Goal: Transaction & Acquisition: Purchase product/service

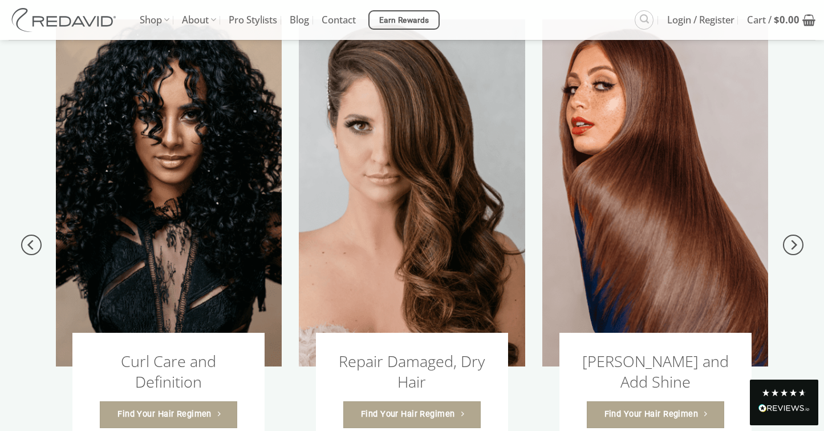
scroll to position [629, 0]
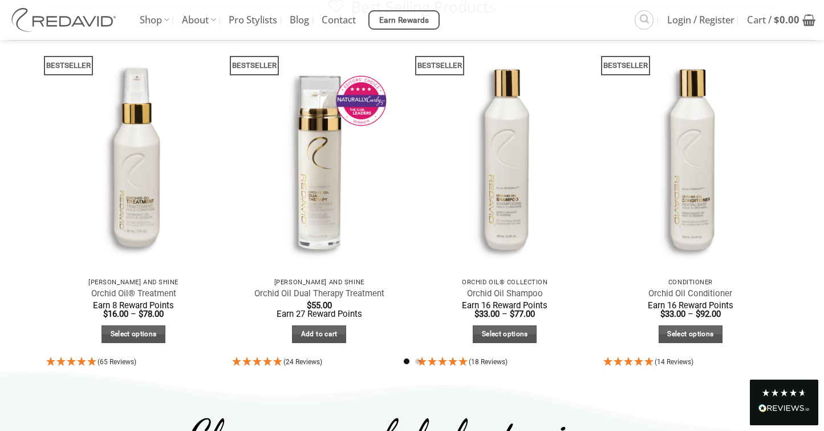
click at [88, 13] on img at bounding box center [66, 20] width 114 height 24
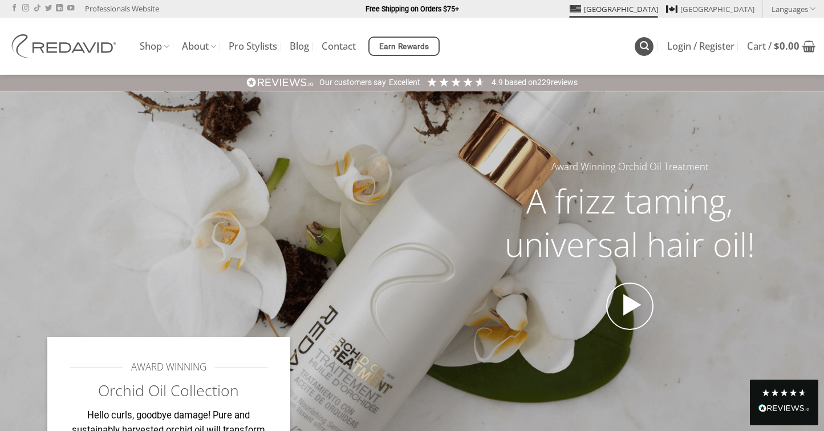
click at [646, 49] on icon "Search" at bounding box center [644, 46] width 9 height 11
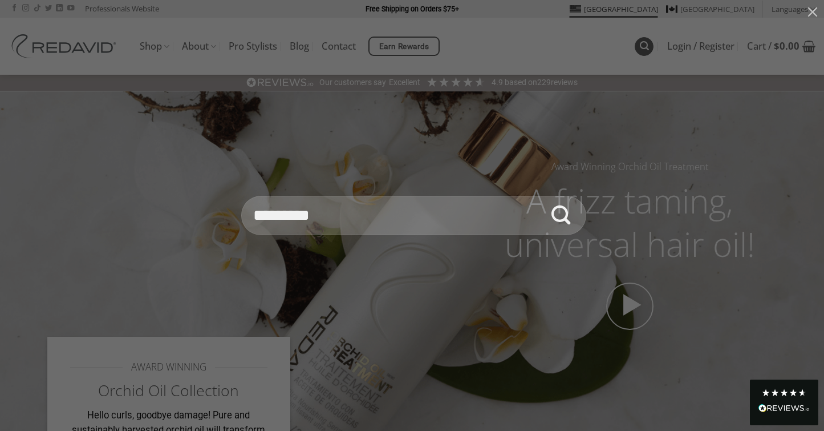
type input "*********"
click at [541, 196] on button "Submit" at bounding box center [561, 216] width 40 height 40
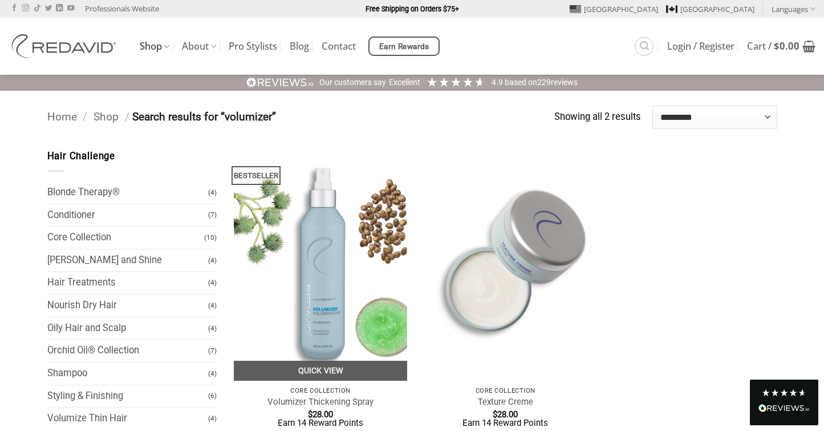
click at [330, 294] on img at bounding box center [321, 265] width 174 height 232
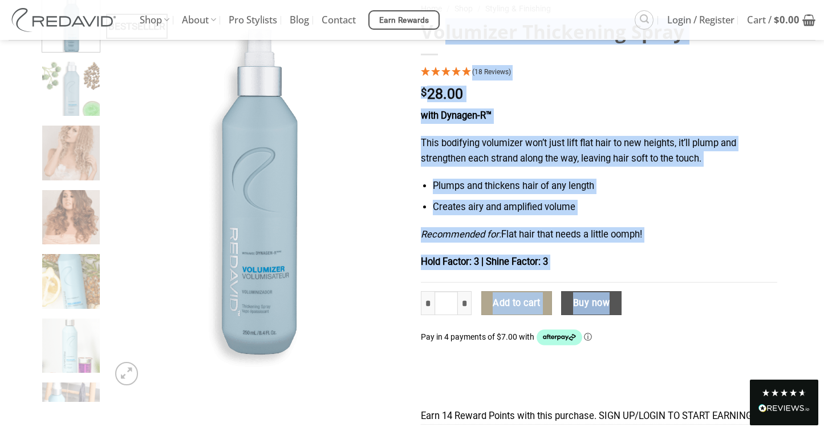
scroll to position [114, 0]
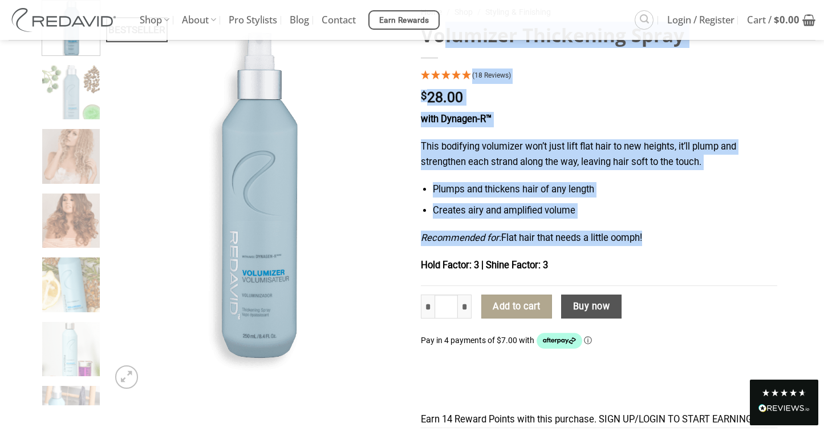
drag, startPoint x: 422, startPoint y: 106, endPoint x: 671, endPoint y: 239, distance: 282.1
click at [671, 239] on div "Home / Shop / Styling & Finishing Volumizer Thickening Spray (18 Reviews) $ 28.…" at bounding box center [600, 261] width 374 height 523
copy div "Volumizer Thickening Spray (18 Reviews) $ 28.00 with Dynagen-R™ This bodifying …"
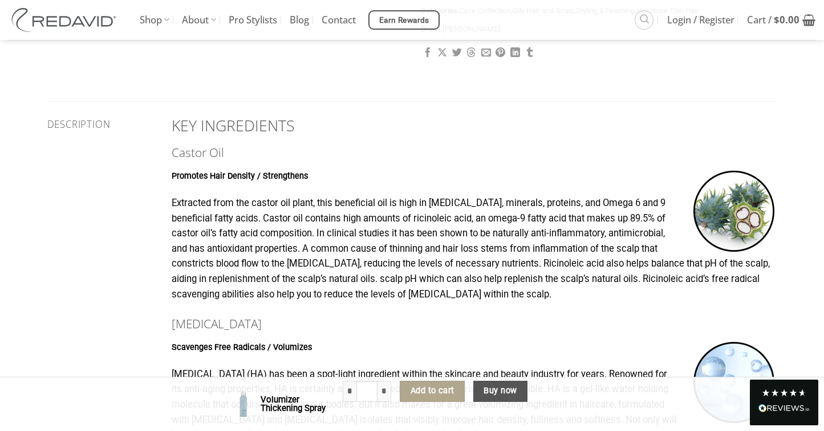
scroll to position [583, 0]
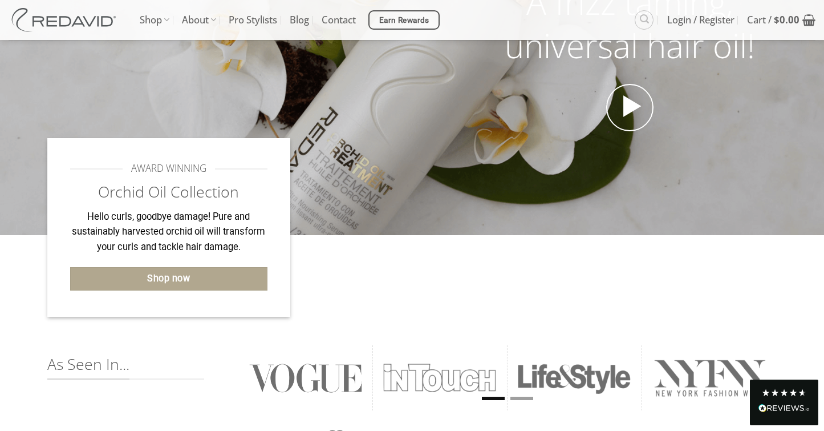
scroll to position [201, 0]
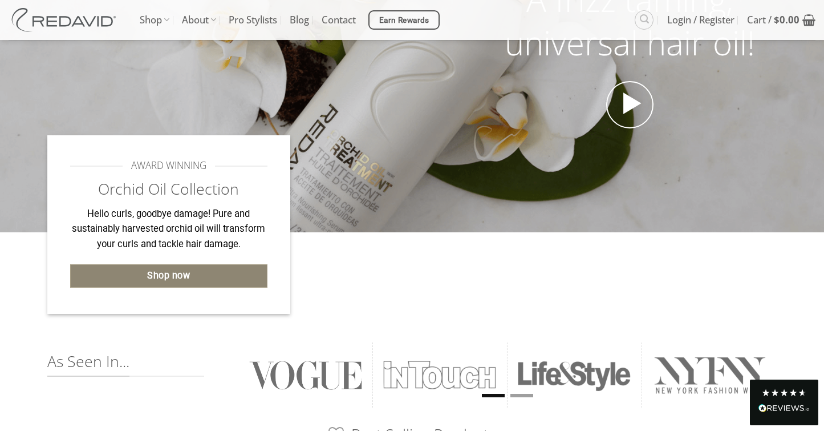
click at [207, 277] on link "Shop now" at bounding box center [169, 275] width 198 height 23
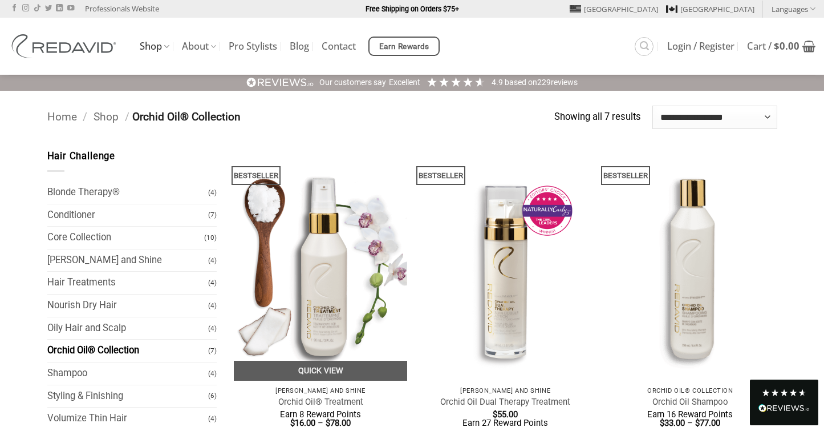
click at [309, 334] on img at bounding box center [321, 265] width 174 height 232
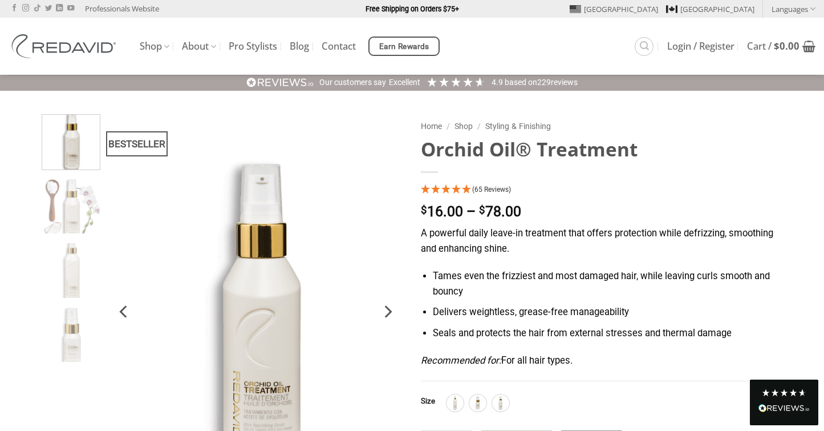
click at [133, 168] on img at bounding box center [256, 311] width 296 height 394
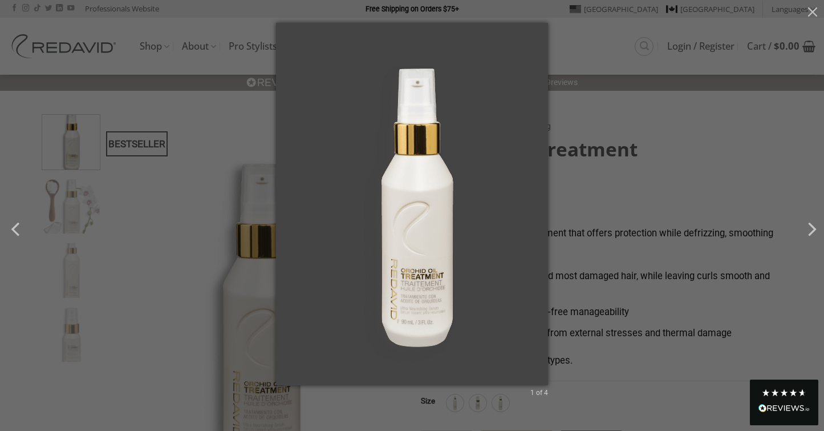
click at [620, 175] on div "1 of 4" at bounding box center [412, 215] width 824 height 431
